Goal: Use online tool/utility: Utilize a website feature to perform a specific function

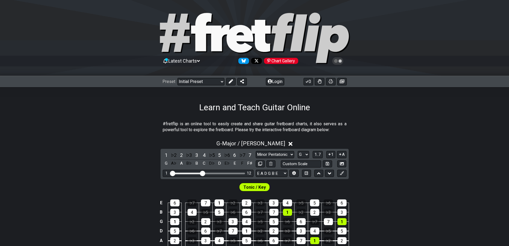
select select "Major / [PERSON_NAME]"
select select "G"
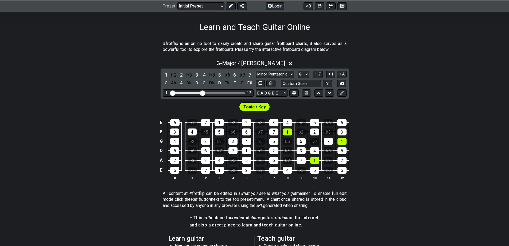
scroll to position [80, 0]
click at [291, 71] on select "Minor Pentatonic Click to edit Minor Pentatonic Major Pentatonic Minor Blues Ma…" at bounding box center [275, 74] width 38 height 7
click at [256, 71] on select "Minor Pentatonic Click to edit Minor Pentatonic Major Pentatonic Minor Blues Ma…" at bounding box center [275, 74] width 38 height 7
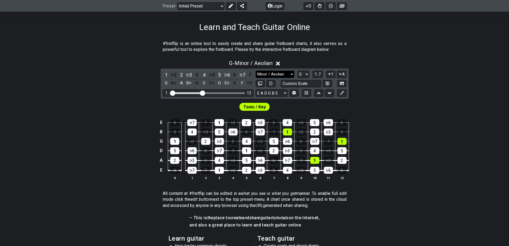
click at [292, 74] on select "Minor Pentatonic Click to edit Minor Pentatonic Major Pentatonic Minor Blues Ma…" at bounding box center [275, 74] width 38 height 7
click at [256, 71] on select "Minor Pentatonic Click to edit Minor Pentatonic Major Pentatonic Minor Blues Ma…" at bounding box center [275, 74] width 38 height 7
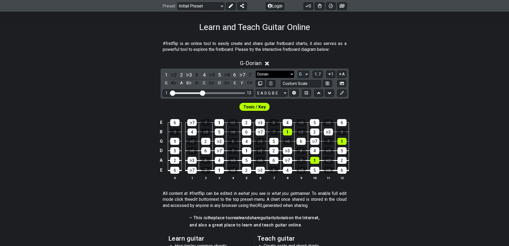
click at [284, 71] on select "Minor Pentatonic Click to edit Minor Pentatonic Major Pentatonic Minor Blues Ma…" at bounding box center [275, 74] width 38 height 7
select select "Phrygian"
click at [256, 71] on select "Minor Pentatonic Click to edit Minor Pentatonic Major Pentatonic Minor Blues Ma…" at bounding box center [275, 74] width 38 height 7
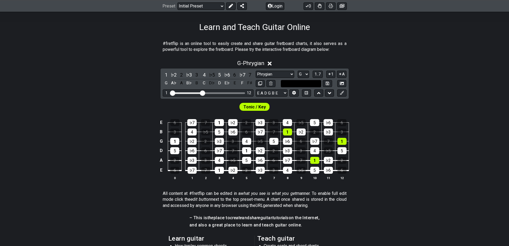
click at [291, 81] on input "text" at bounding box center [301, 83] width 41 height 7
type input "Custom Scale"
click at [288, 71] on select "Minor Pentatonic Click to edit Minor Pentatonic Major Pentatonic Minor Blues Ma…" at bounding box center [275, 74] width 38 height 7
click at [256, 71] on select "Minor Pentatonic Click to edit Minor Pentatonic Major Pentatonic Minor Blues Ma…" at bounding box center [275, 74] width 38 height 7
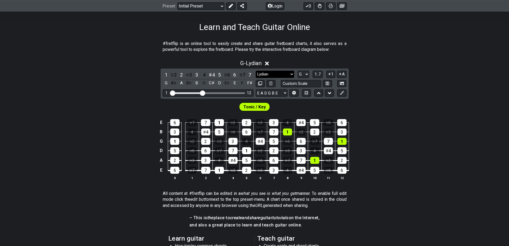
click at [283, 71] on select "Minor Pentatonic Click to edit Minor Pentatonic Major Pentatonic Minor Blues Ma…" at bounding box center [275, 74] width 38 height 7
click at [256, 71] on select "Minor Pentatonic Click to edit Minor Pentatonic Major Pentatonic Minor Blues Ma…" at bounding box center [275, 74] width 38 height 7
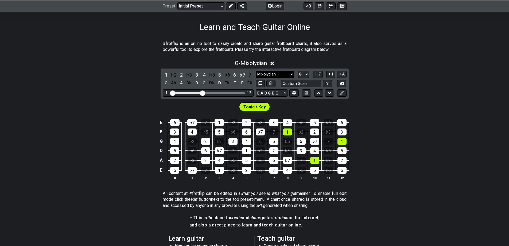
click at [284, 74] on select "Minor Pentatonic Click to edit Minor Pentatonic Major Pentatonic Minor Blues Ma…" at bounding box center [275, 74] width 38 height 7
click at [256, 71] on select "Minor Pentatonic Click to edit Minor Pentatonic Major Pentatonic Minor Blues Ma…" at bounding box center [275, 74] width 38 height 7
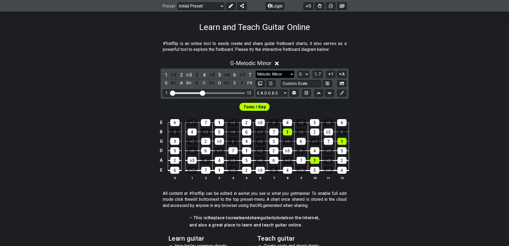
click at [287, 72] on select "Minor Pentatonic Click to edit Minor Pentatonic Major Pentatonic Minor Blues Ma…" at bounding box center [275, 74] width 38 height 7
click at [256, 71] on select "Minor Pentatonic Click to edit Minor Pentatonic Major Pentatonic Minor Blues Ma…" at bounding box center [275, 74] width 38 height 7
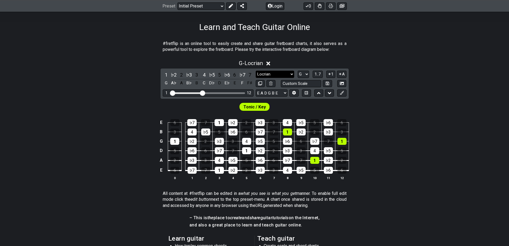
click at [288, 73] on select "Minor Pentatonic Click to edit Minor Pentatonic Major Pentatonic Minor Blues Ma…" at bounding box center [275, 74] width 38 height 7
select select "Major / [PERSON_NAME]"
click at [256, 71] on select "Minor Pentatonic Click to edit Minor Pentatonic Major Pentatonic Minor Blues Ma…" at bounding box center [275, 74] width 38 height 7
